Goal: Task Accomplishment & Management: Manage account settings

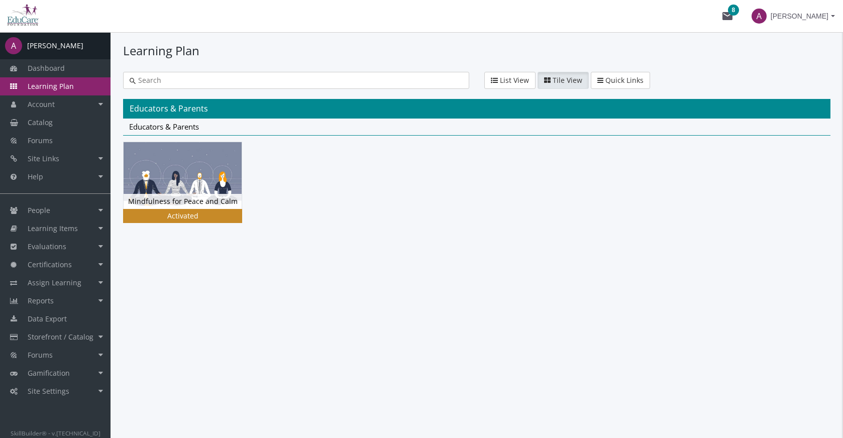
click at [211, 181] on img at bounding box center [183, 175] width 118 height 66
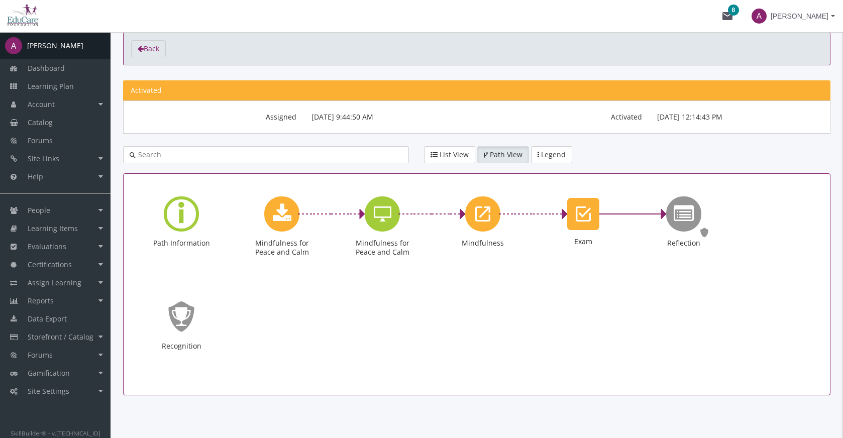
scroll to position [51, 0]
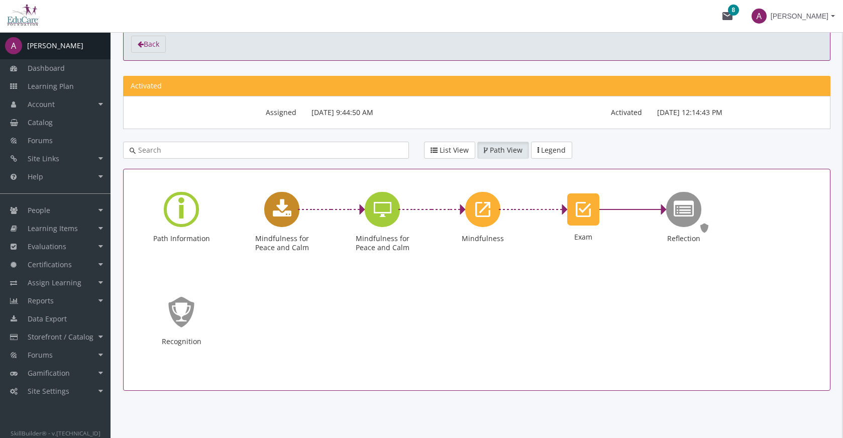
click at [282, 205] on icon "Mindfulness for Peace and Calm" at bounding box center [282, 209] width 19 height 20
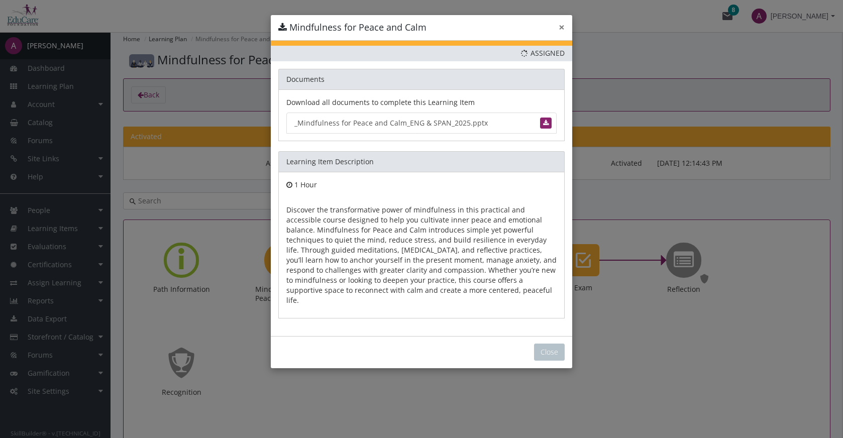
click at [562, 26] on button "×" at bounding box center [562, 27] width 6 height 11
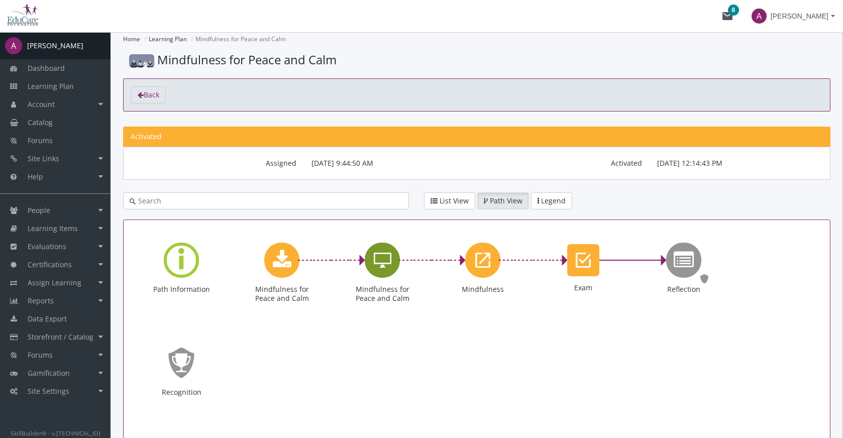
click at [389, 257] on icon "Mindfulness for Peace and Calm" at bounding box center [383, 260] width 18 height 20
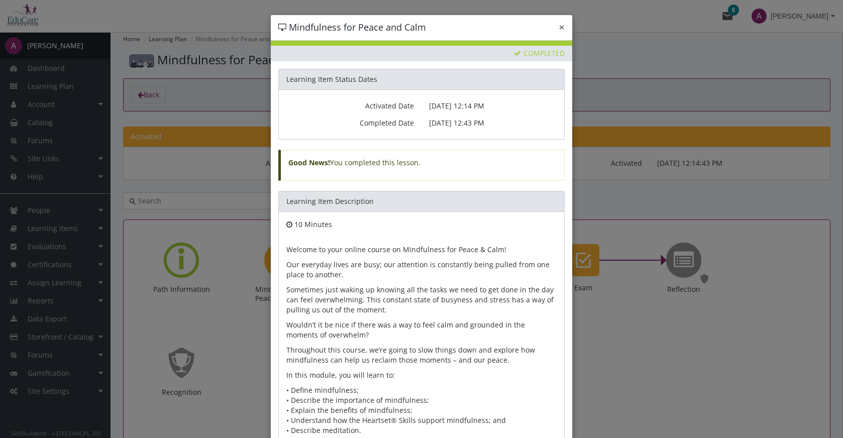
click at [561, 27] on button "×" at bounding box center [562, 27] width 6 height 11
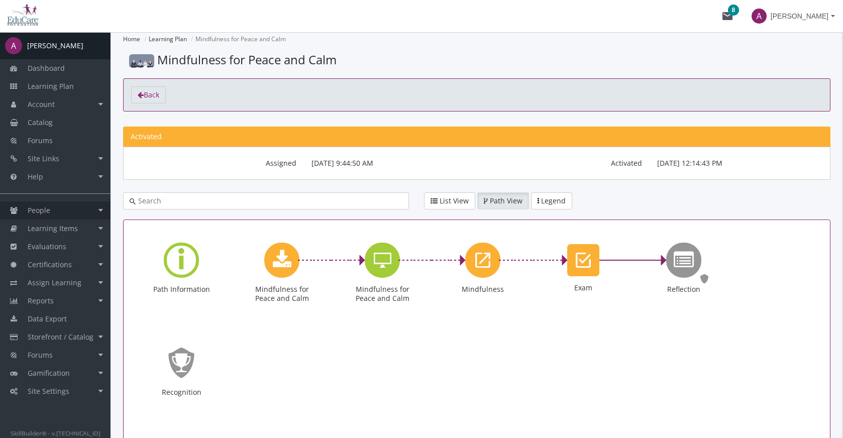
click at [82, 207] on link "People" at bounding box center [55, 210] width 111 height 18
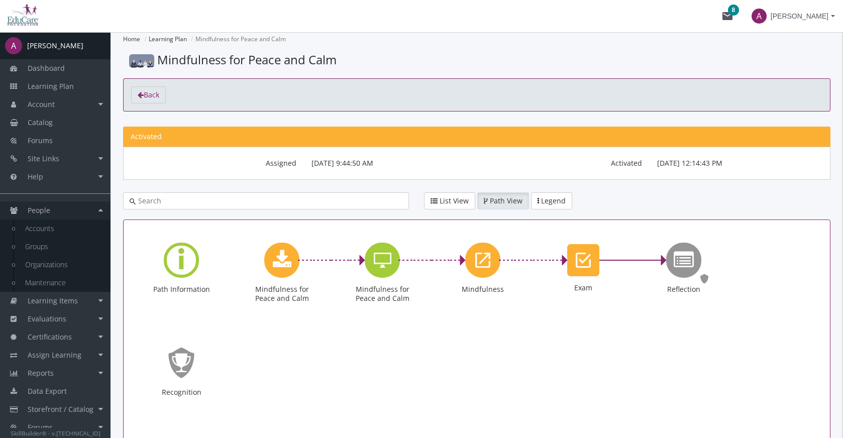
click at [82, 207] on link "People" at bounding box center [55, 210] width 111 height 18
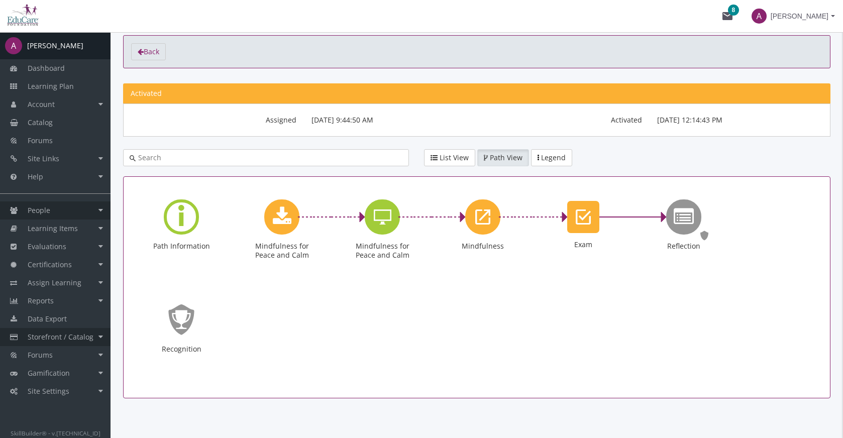
scroll to position [40, 0]
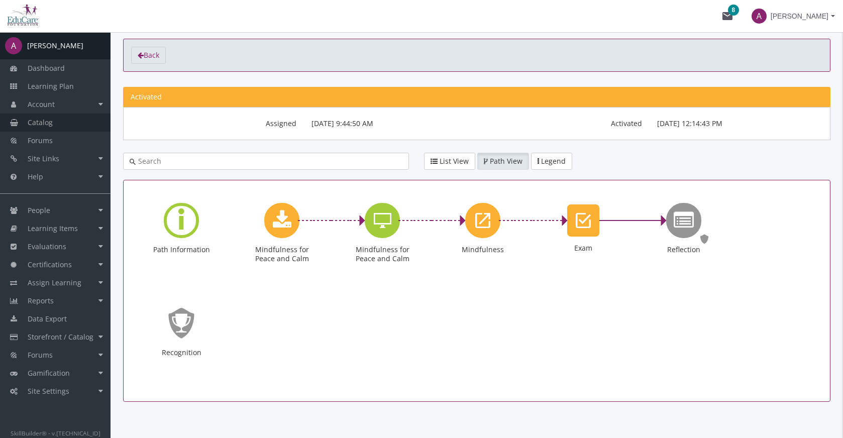
click at [61, 129] on link "Catalog" at bounding box center [55, 123] width 111 height 18
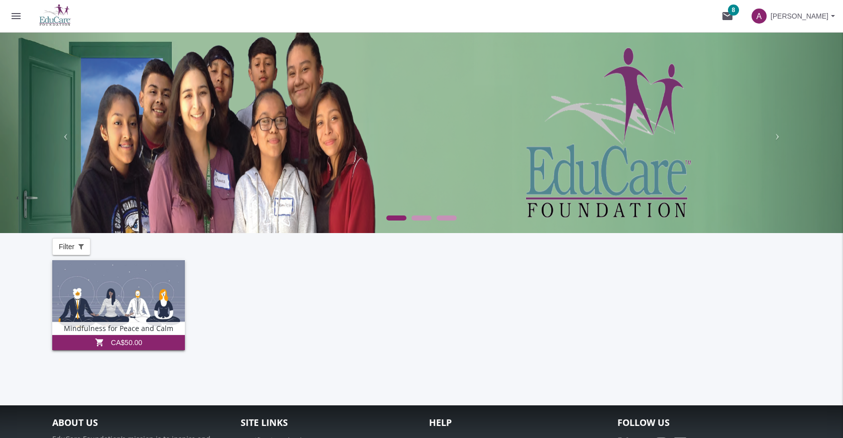
click at [279, 311] on div "Mindfulness for Peace and Calm View shopping_cart CA$50.00" at bounding box center [421, 312] width 738 height 105
click at [19, 20] on mat-icon "menu" at bounding box center [16, 16] width 12 height 12
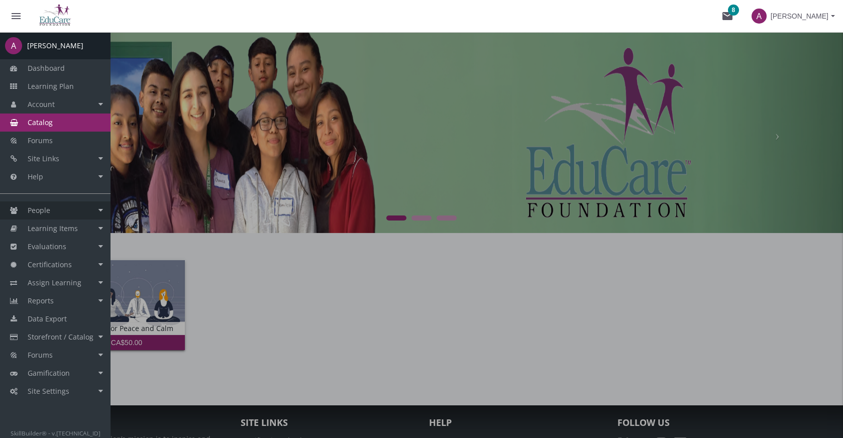
click at [79, 212] on link "People" at bounding box center [55, 210] width 111 height 18
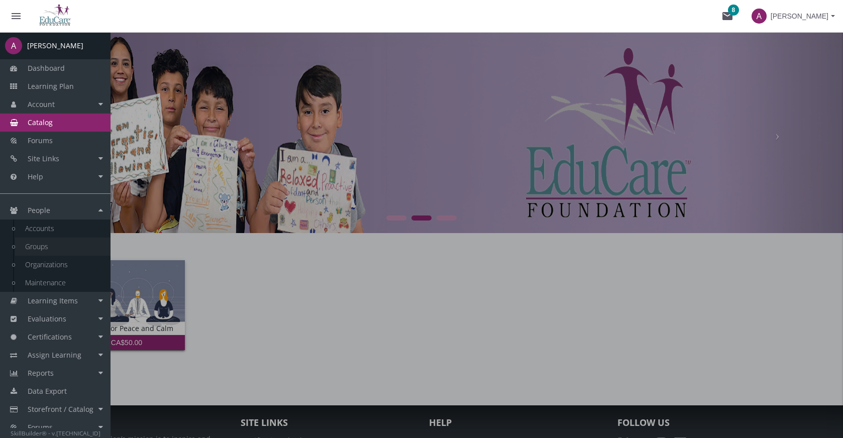
click at [57, 247] on link "Groups" at bounding box center [62, 247] width 95 height 18
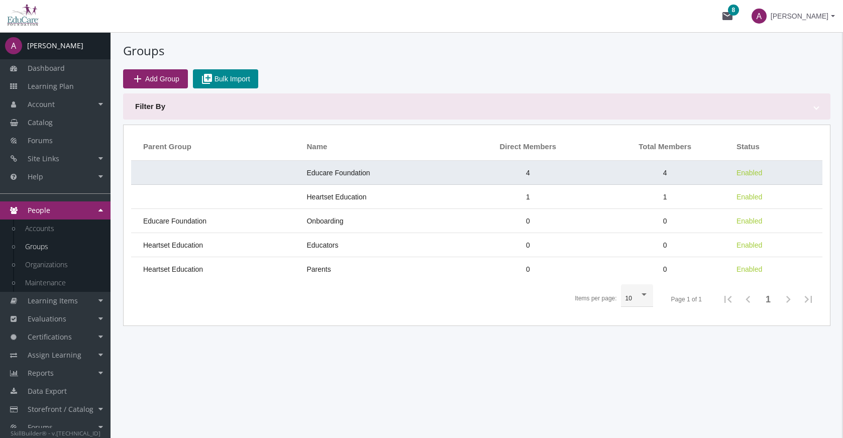
click at [431, 172] on td "Educare Foundation" at bounding box center [379, 173] width 156 height 24
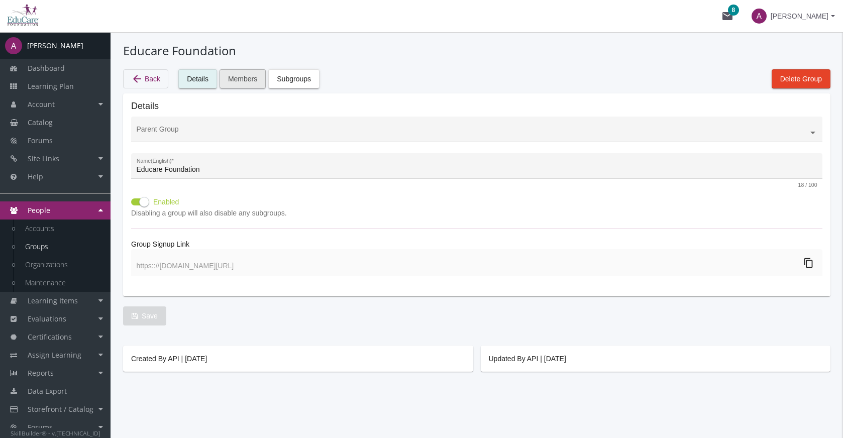
click at [246, 79] on span "Members" at bounding box center [242, 79] width 29 height 18
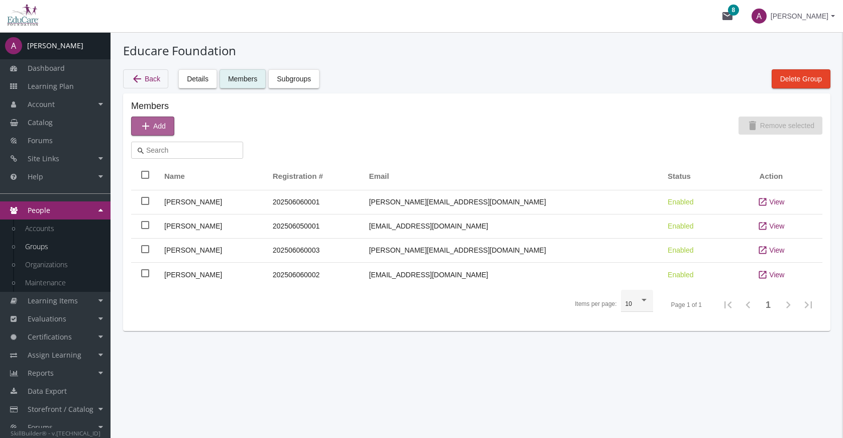
click at [161, 126] on span "add Add" at bounding box center [153, 126] width 26 height 18
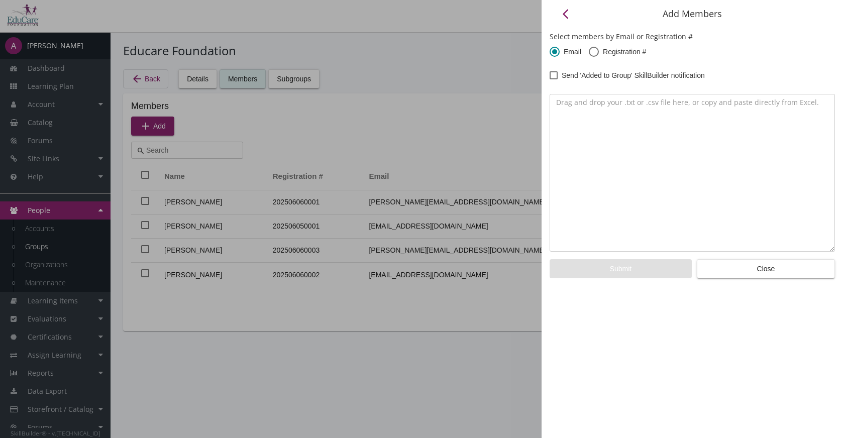
click at [556, 73] on span at bounding box center [554, 75] width 8 height 8
click at [550, 79] on input "Send 'Added to Group' SkillBuilder notification" at bounding box center [550, 79] width 1 height 1
checkbox input "true"
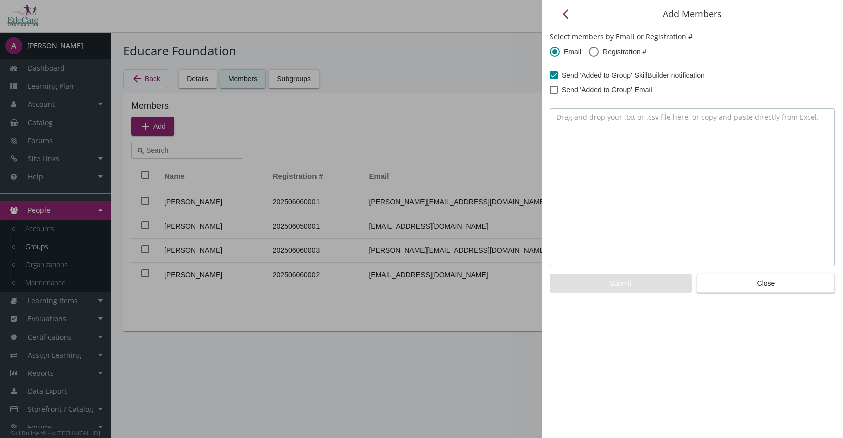
click at [610, 133] on textarea at bounding box center [692, 188] width 285 height 158
click at [556, 92] on span at bounding box center [554, 90] width 8 height 8
click at [550, 93] on input "Send 'Added to Group' Email" at bounding box center [550, 93] width 1 height 1
checkbox input "true"
click at [552, 72] on span at bounding box center [554, 75] width 8 height 8
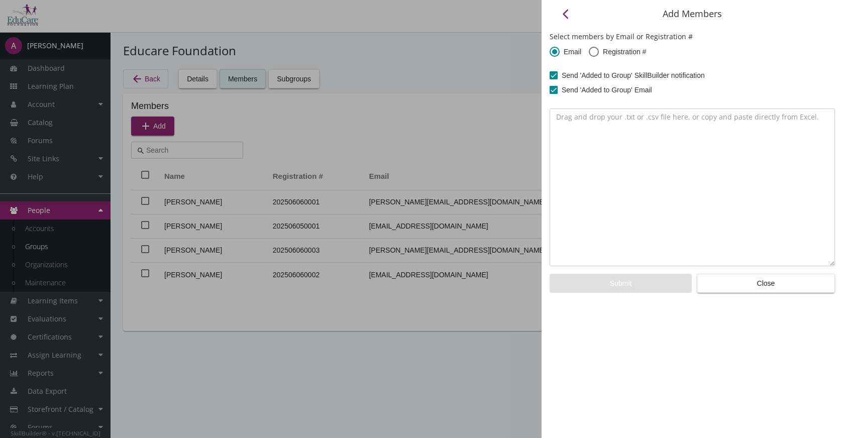
click at [550, 79] on input "Send 'Added to Group' SkillBuilder notification" at bounding box center [550, 79] width 1 height 1
checkbox input "false"
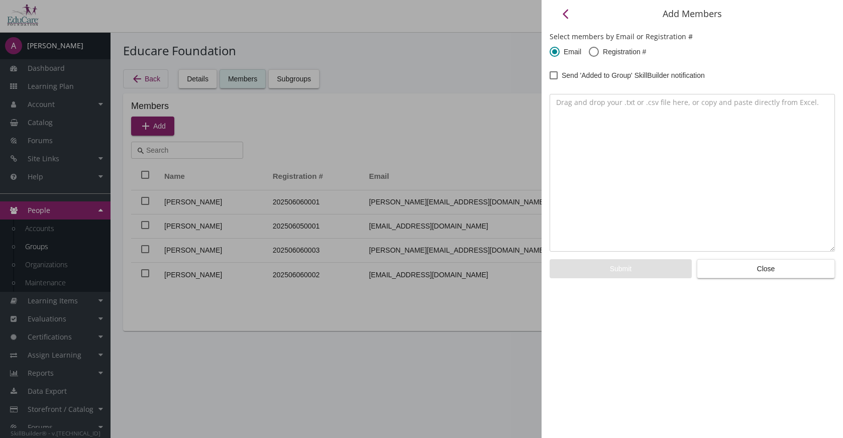
click at [559, 52] on span at bounding box center [555, 52] width 10 height 10
click at [559, 52] on input "Email" at bounding box center [555, 54] width 10 height 10
click at [571, 13] on mat-icon "arrow_back_ios" at bounding box center [566, 14] width 12 height 12
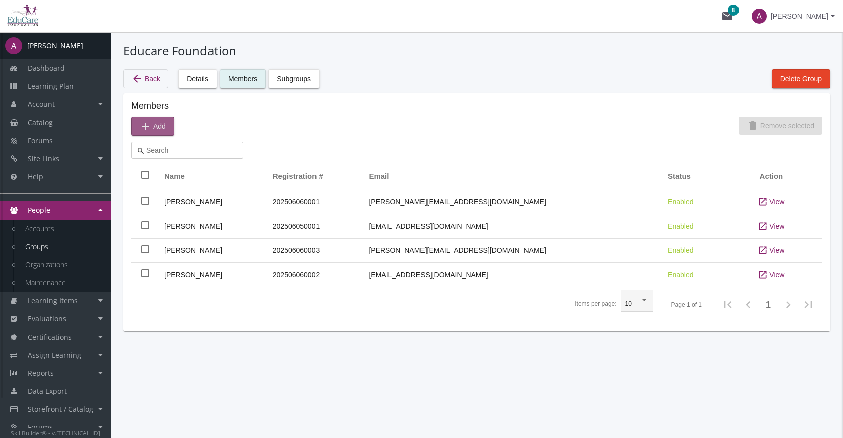
click at [162, 128] on span "add Add" at bounding box center [153, 126] width 26 height 18
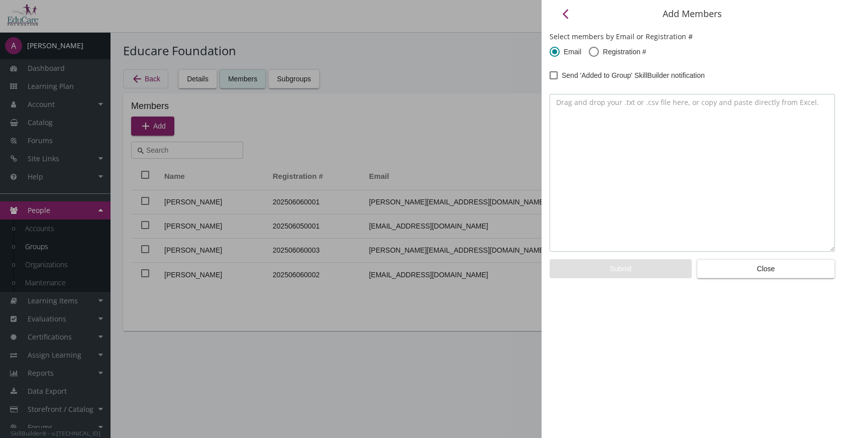
click at [625, 128] on textarea at bounding box center [692, 173] width 285 height 158
click at [564, 11] on mat-icon "arrow_back_ios" at bounding box center [566, 14] width 12 height 12
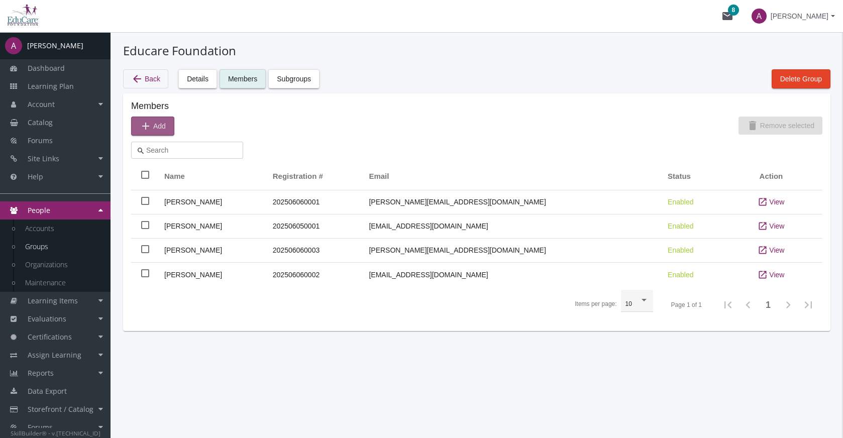
click at [163, 129] on span "add Add" at bounding box center [153, 126] width 26 height 18
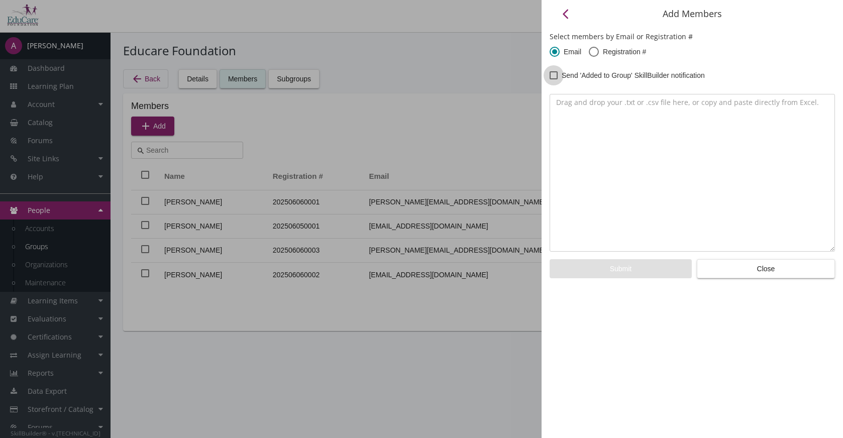
click at [555, 77] on span at bounding box center [554, 75] width 8 height 8
click at [550, 79] on input "Send 'Added to Group' SkillBuilder notification" at bounding box center [550, 79] width 1 height 1
checkbox input "true"
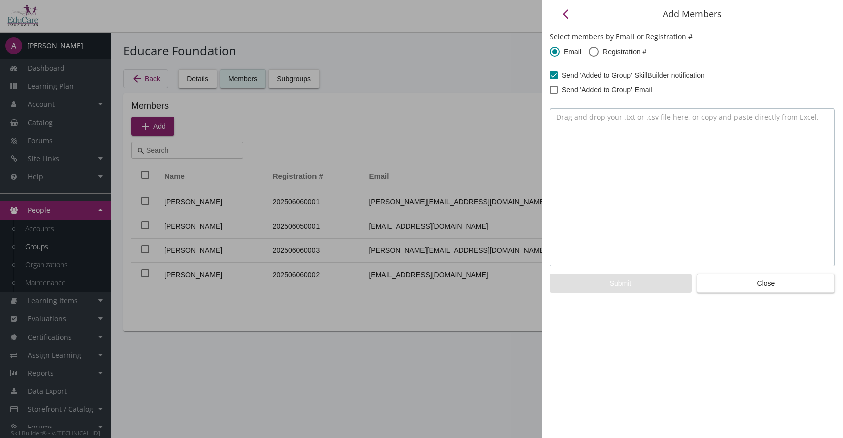
click at [573, 128] on textarea "To enrich screen reader interactions, please activate Accessibility in Grammarl…" at bounding box center [692, 188] width 285 height 158
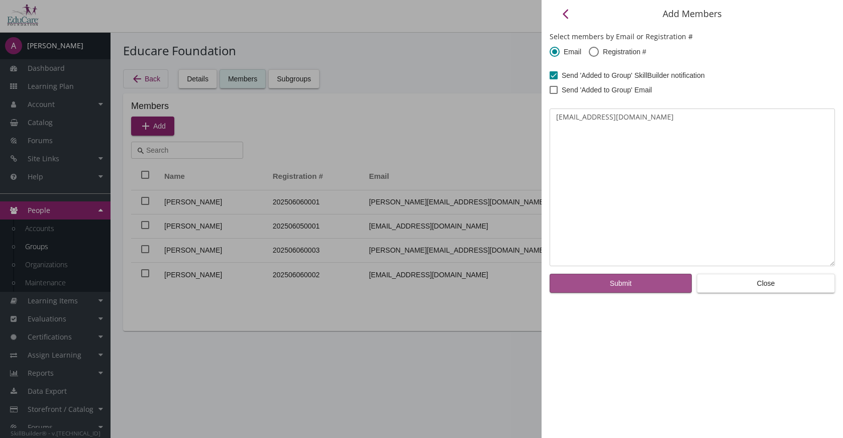
click at [618, 276] on span "Submit" at bounding box center [621, 283] width 22 height 18
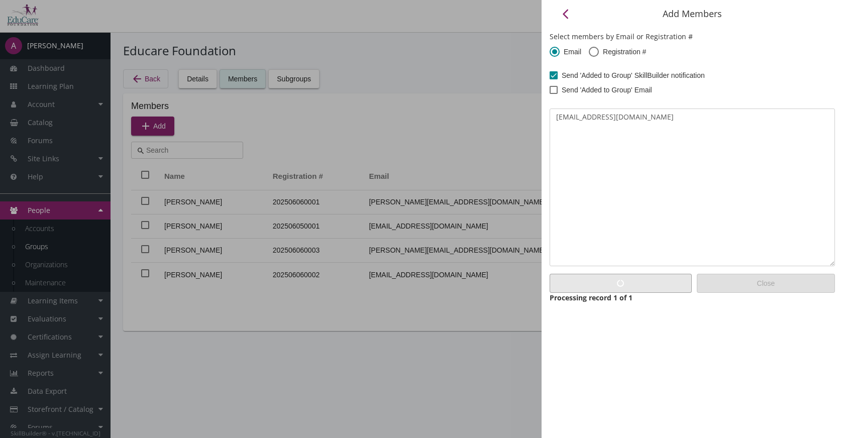
type textarea "[Error - Account not found] [EMAIL_ADDRESS][DOMAIN_NAME]"
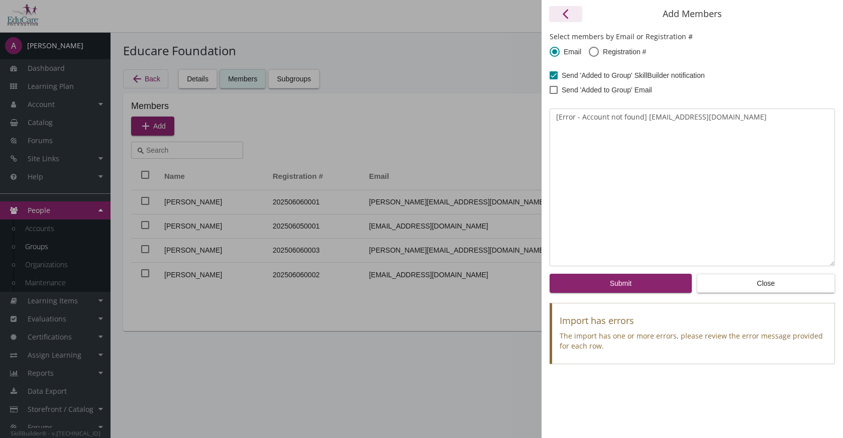
click at [564, 11] on mat-icon "arrow_back_ios" at bounding box center [566, 14] width 12 height 12
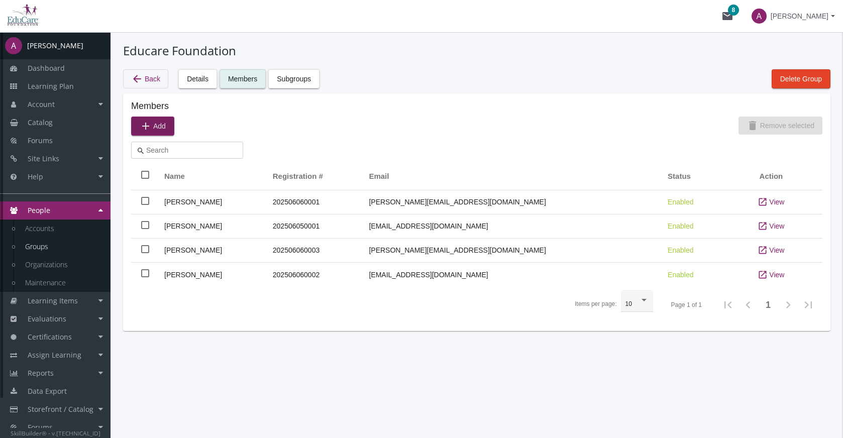
click at [96, 209] on link "People" at bounding box center [55, 210] width 111 height 18
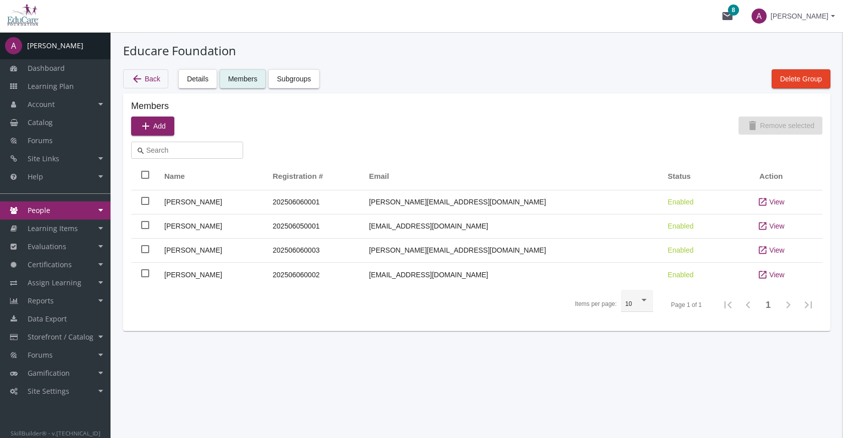
click at [99, 208] on link "People" at bounding box center [55, 210] width 111 height 18
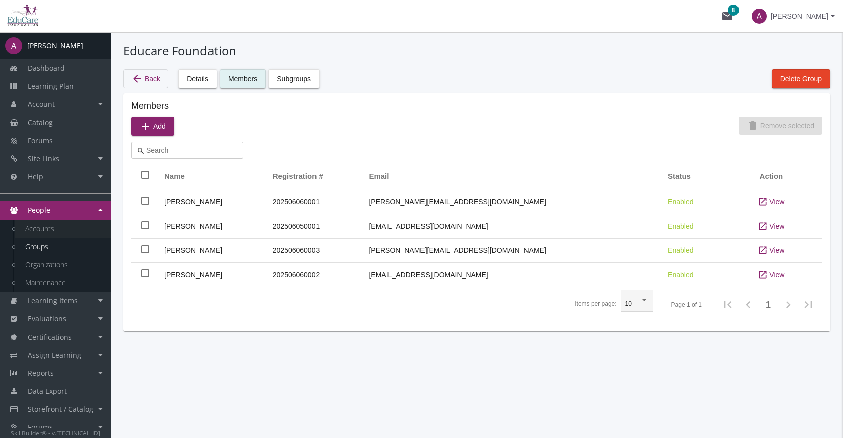
click at [67, 226] on link "Accounts" at bounding box center [62, 229] width 95 height 18
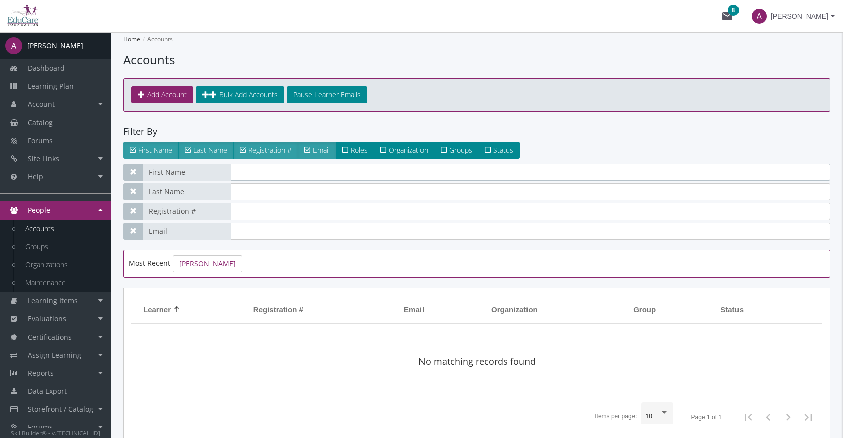
click at [257, 173] on input "text" at bounding box center [531, 172] width 600 height 17
click at [259, 174] on input "text" at bounding box center [531, 172] width 600 height 17
type input "[PERSON_NAME]"
click at [178, 92] on span "Add Account" at bounding box center [167, 95] width 40 height 10
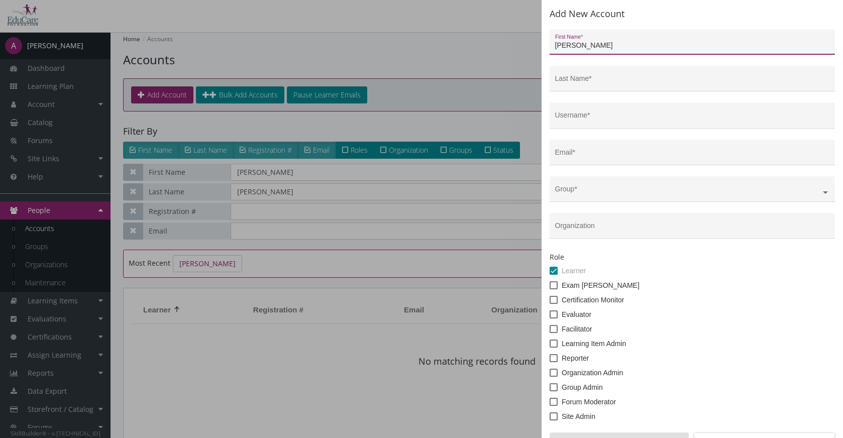
type input "[PERSON_NAME]"
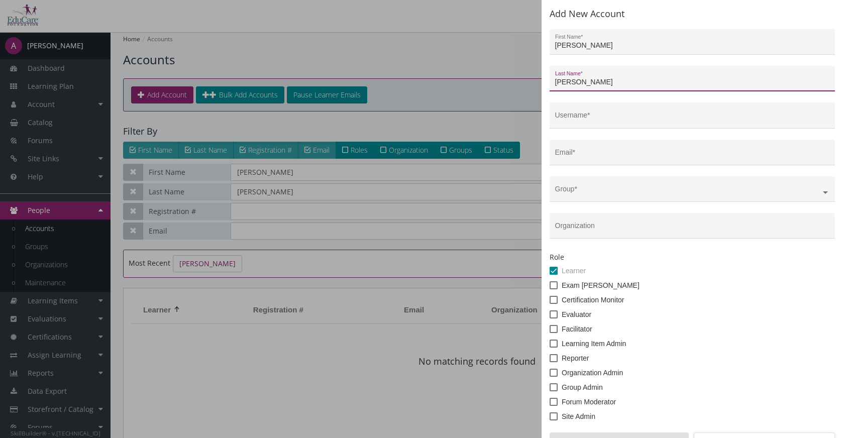
type input "[PERSON_NAME]"
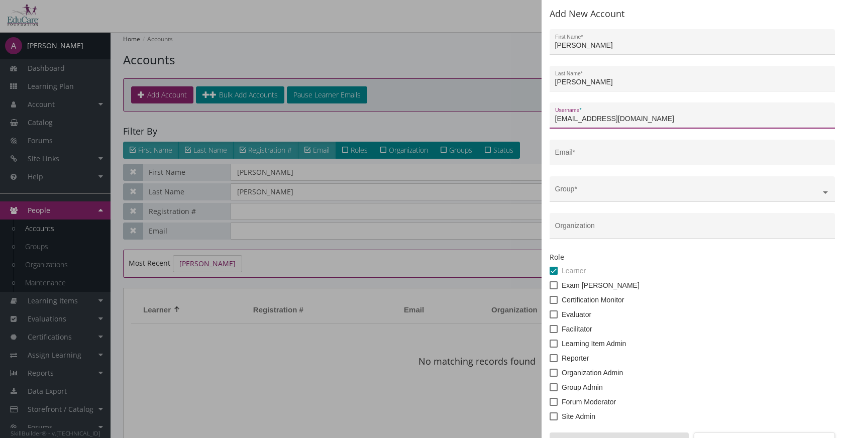
type input "[EMAIL_ADDRESS][DOMAIN_NAME]"
click at [664, 116] on input "[EMAIL_ADDRESS][DOMAIN_NAME]" at bounding box center [692, 119] width 275 height 8
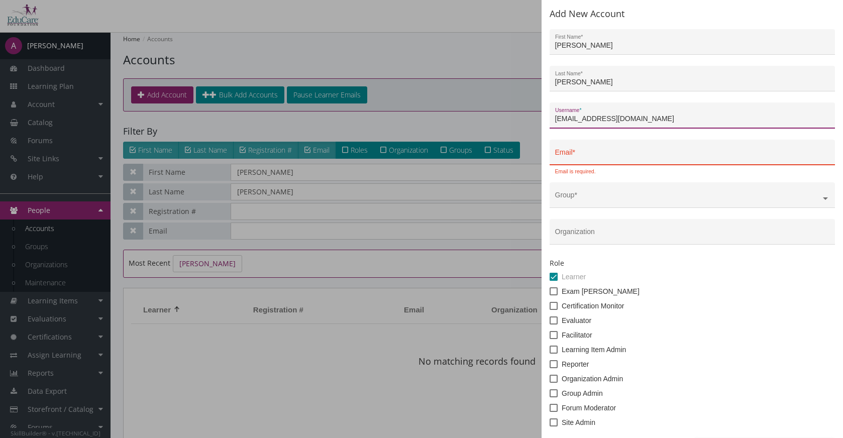
click at [664, 116] on input "[EMAIL_ADDRESS][DOMAIN_NAME]" at bounding box center [692, 119] width 275 height 8
click at [594, 155] on input "Email *" at bounding box center [692, 156] width 275 height 8
paste input "[EMAIL_ADDRESS][DOMAIN_NAME]"
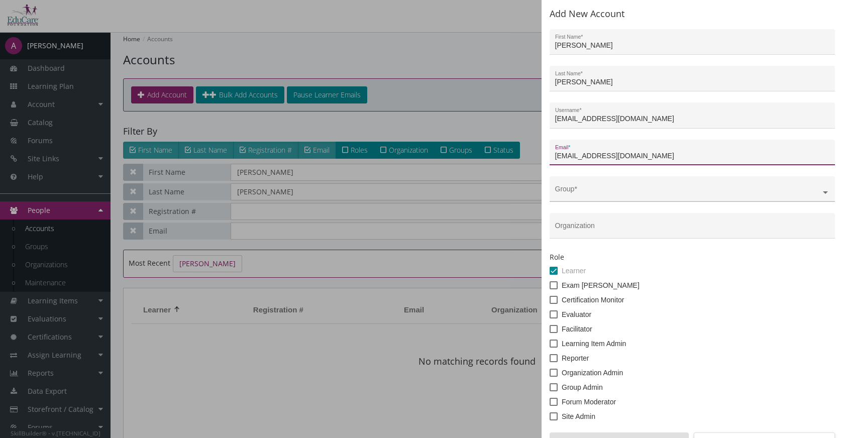
type input "[EMAIL_ADDRESS][DOMAIN_NAME]"
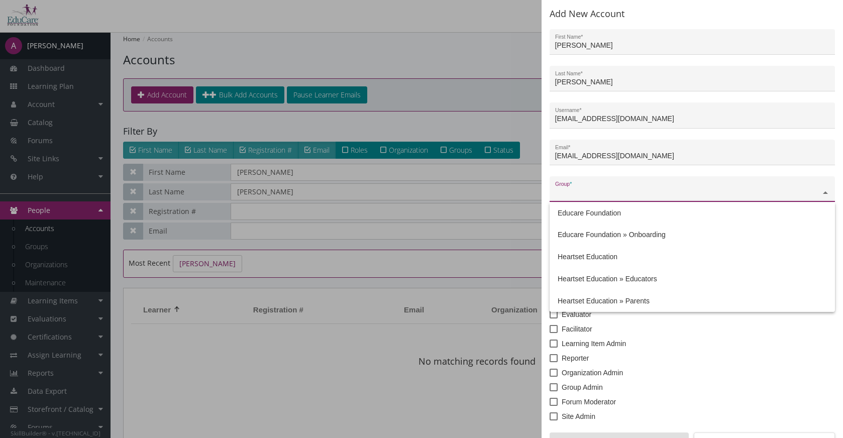
click at [609, 192] on input "text" at bounding box center [692, 193] width 275 height 8
click at [607, 257] on span "Heartset Education" at bounding box center [588, 257] width 60 height 8
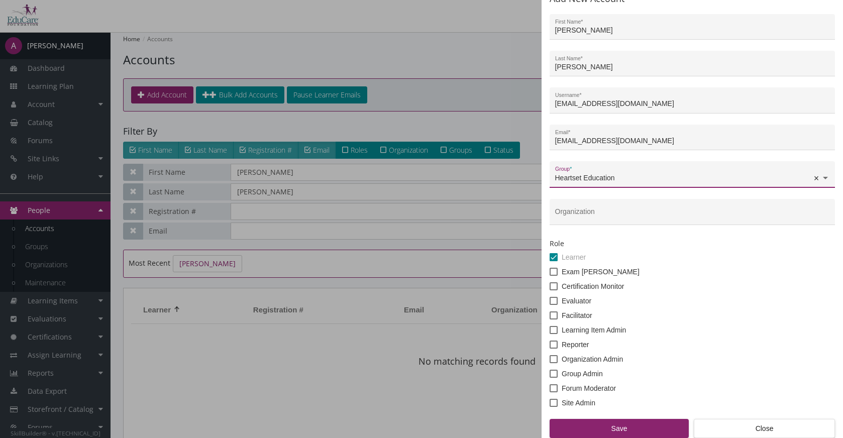
scroll to position [20, 0]
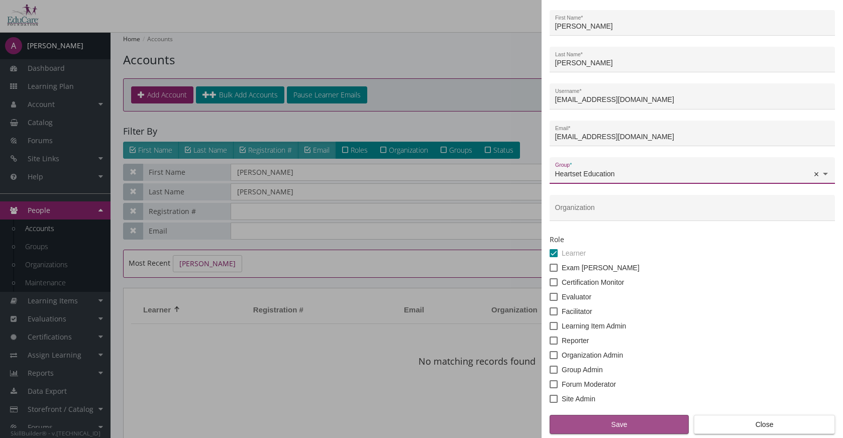
click at [648, 419] on span "Save" at bounding box center [619, 424] width 122 height 18
